Goal: Transaction & Acquisition: Purchase product/service

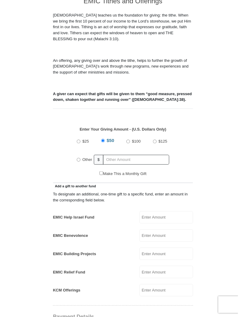
scroll to position [158, 0]
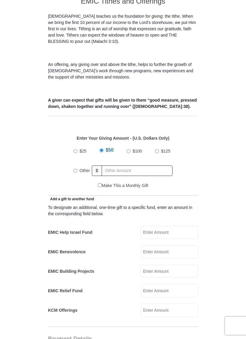
click at [79, 164] on label "Other" at bounding box center [84, 170] width 15 height 13
click at [77, 169] on input "Other" at bounding box center [76, 171] width 4 height 4
radio input "true"
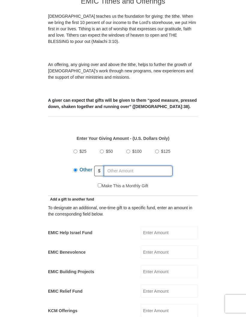
click at [119, 166] on input "text" at bounding box center [138, 171] width 69 height 11
type input "280"
click at [216, 145] on form "Eagle Mountain International Church Online Giving Because of gifts like yours, …" at bounding box center [123, 301] width 225 height 870
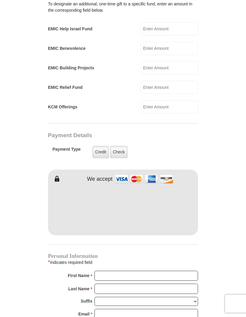
scroll to position [365, 0]
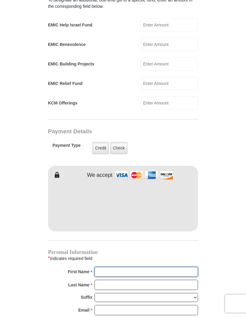
type input "Willian"
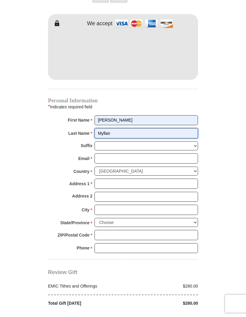
click at [145, 128] on input "Myllan" at bounding box center [147, 133] width 104 height 10
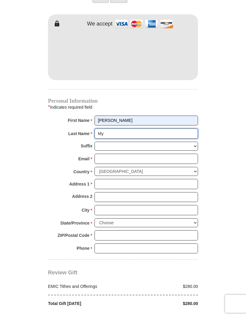
type input "M"
click at [123, 116] on input "Willian" at bounding box center [147, 121] width 104 height 10
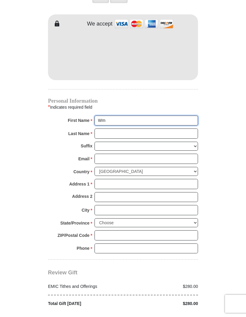
type input "WM Management"
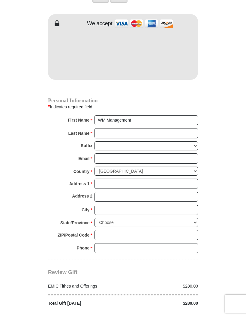
click at [106, 128] on input "Last Name *" at bounding box center [147, 133] width 104 height 10
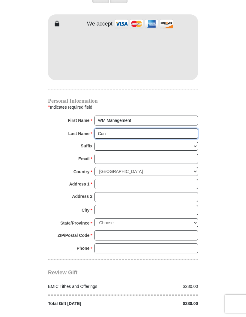
type input "Consulting"
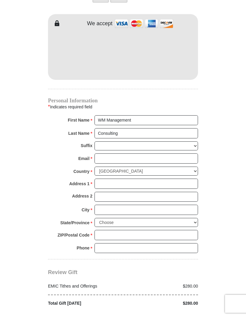
click at [109, 153] on input "Email *" at bounding box center [147, 158] width 104 height 10
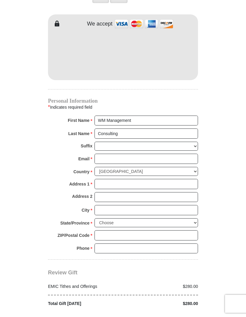
type input "wmcsltg@gmail.com"
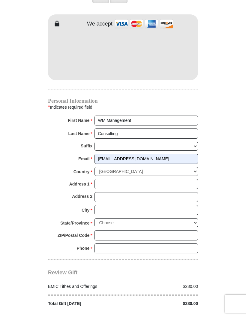
scroll to position [517, 0]
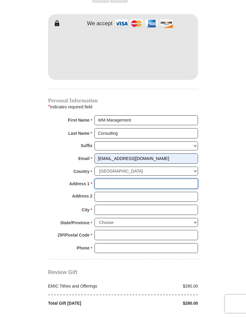
type input "4364 Western Center Blvd"
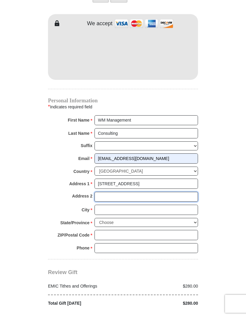
type input "2051"
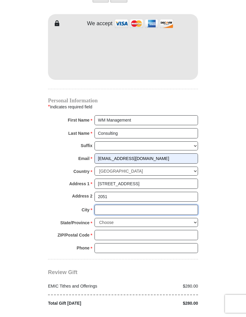
type input "FORT WORTH"
select select "TX"
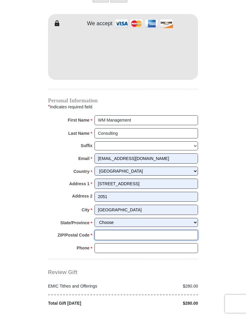
type input "76137"
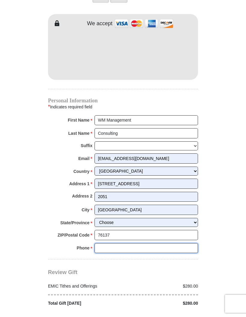
type input "6506791826"
